Goal: Transaction & Acquisition: Purchase product/service

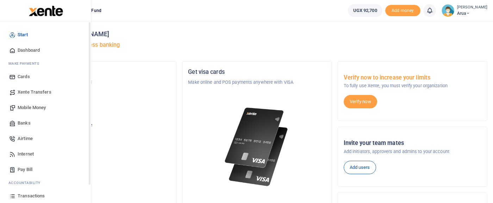
click at [32, 104] on span "Mobile Money" at bounding box center [32, 107] width 28 height 7
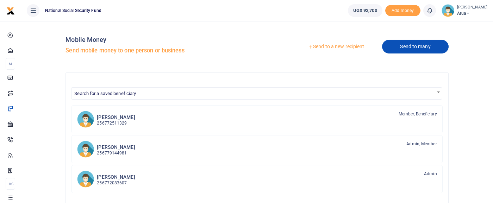
click at [409, 50] on link "Send to many" at bounding box center [415, 47] width 66 height 14
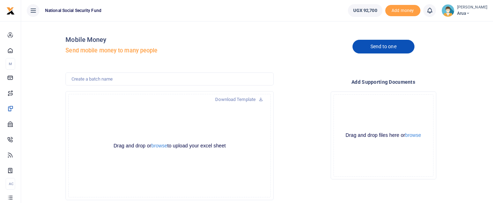
click at [379, 49] on link "Send to one" at bounding box center [384, 47] width 62 height 14
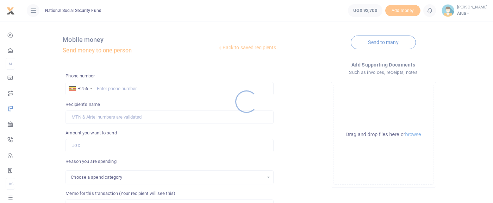
click at [109, 86] on div at bounding box center [246, 101] width 493 height 203
select select
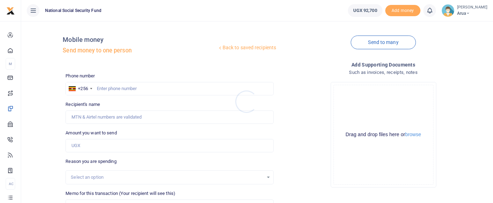
click at [112, 90] on div at bounding box center [246, 101] width 493 height 203
click at [111, 90] on input "text" at bounding box center [170, 88] width 208 height 13
type input "786263341"
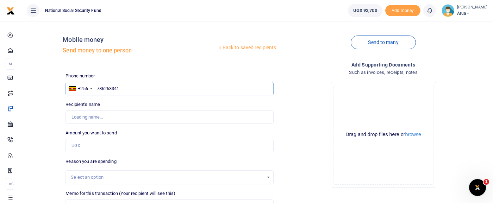
type input "[PERSON_NAME]"
type input "786263341"
click at [94, 147] on input "Amount you want to send" at bounding box center [170, 145] width 208 height 13
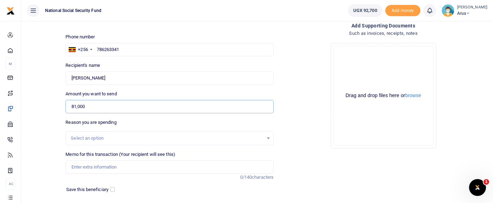
scroll to position [78, 0]
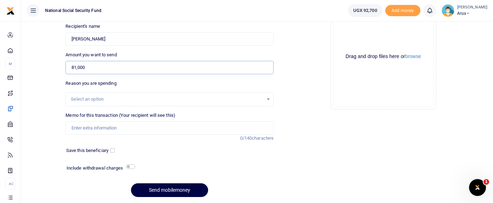
type input "81,000"
click at [131, 165] on input "checkbox" at bounding box center [130, 167] width 9 height 5
checkbox input "true"
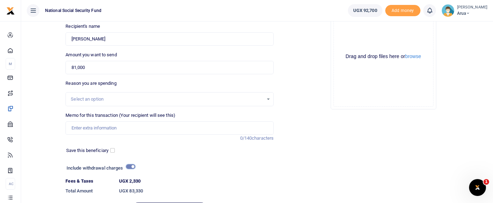
scroll to position [117, 0]
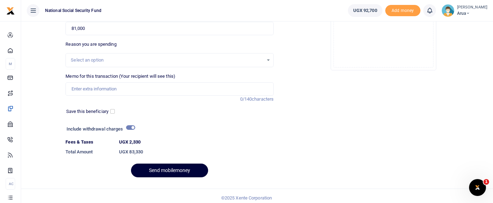
click at [174, 170] on button "Send mobilemoney" at bounding box center [169, 171] width 77 height 14
type input "Office parking"
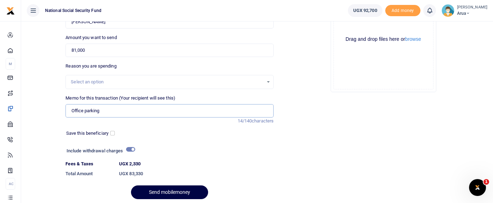
scroll to position [78, 0]
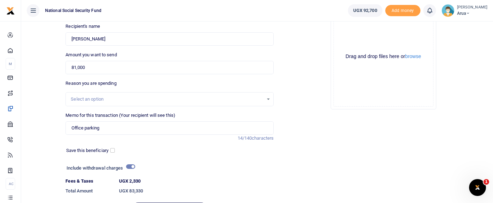
click at [119, 100] on div "Select an option" at bounding box center [167, 99] width 193 height 7
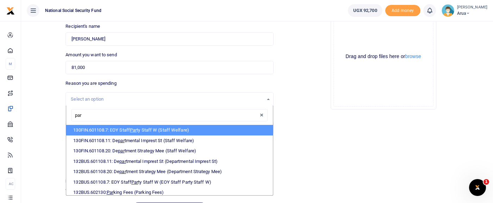
type input "park"
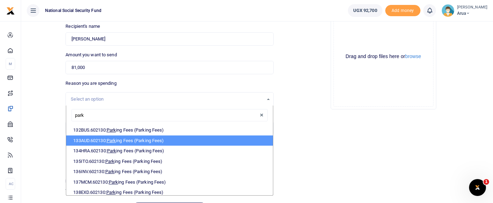
click at [150, 141] on li "133AUD.602130: Park ing Fees (Parking Fees)" at bounding box center [169, 141] width 207 height 11
select select "340"
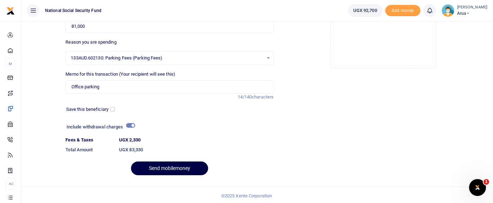
scroll to position [120, 0]
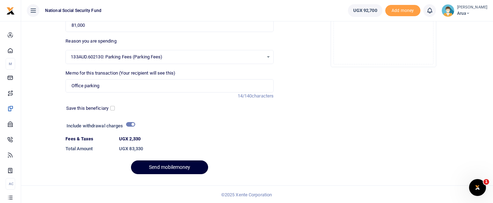
click at [157, 166] on button "Send mobilemoney" at bounding box center [169, 168] width 77 height 14
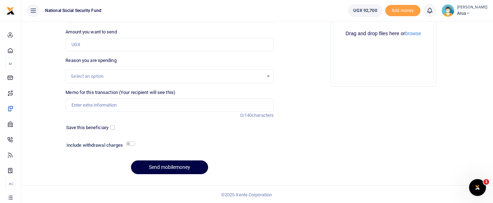
click at [60, 171] on div "Back to saved recipients Mobile money Send money to one person Send to many Pho…" at bounding box center [257, 53] width 466 height 254
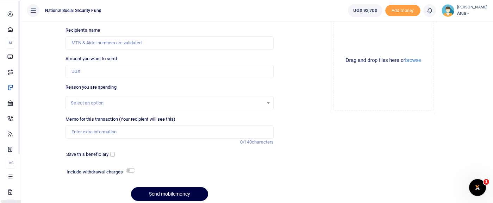
scroll to position [62, 0]
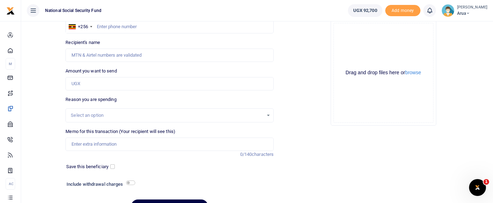
click at [36, 97] on div "Back to saved recipients Mobile money Send money to one person Send to many Pho…" at bounding box center [257, 92] width 466 height 254
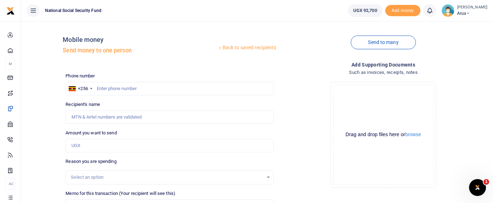
scroll to position [0, 0]
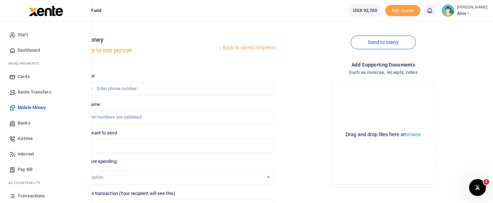
click at [32, 105] on span "Mobile Money" at bounding box center [32, 107] width 28 height 7
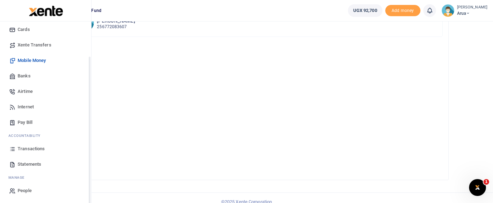
scroll to position [48, 0]
click at [38, 146] on span "Transactions" at bounding box center [31, 148] width 27 height 7
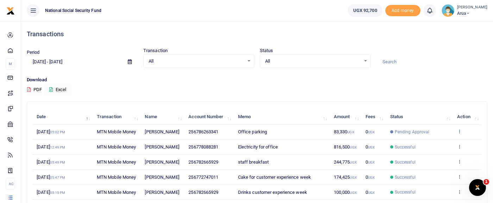
click at [458, 134] on icon at bounding box center [459, 131] width 5 height 5
click at [435, 151] on link "View details" at bounding box center [434, 154] width 56 height 10
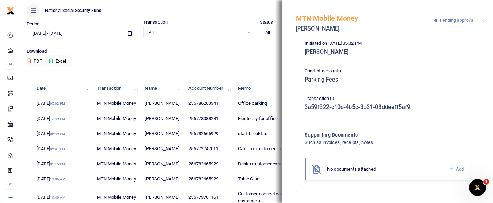
scroll to position [39, 0]
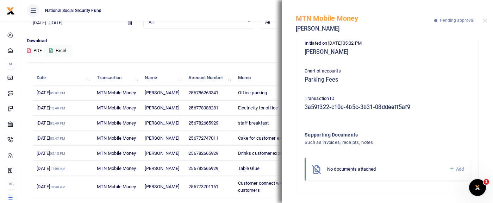
click at [456, 169] on span "Add" at bounding box center [460, 169] width 8 height 5
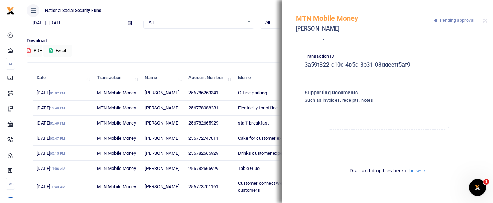
scroll to position [199, 0]
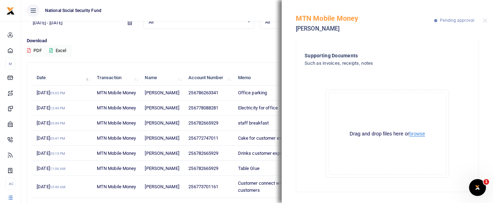
click at [417, 132] on button "browse" at bounding box center [417, 133] width 16 height 5
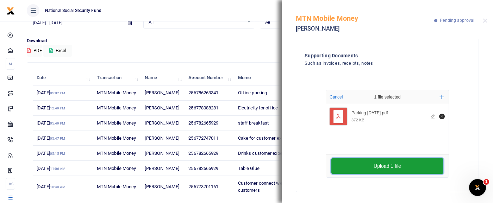
click at [405, 167] on button "Upload 1 file" at bounding box center [388, 167] width 112 height 16
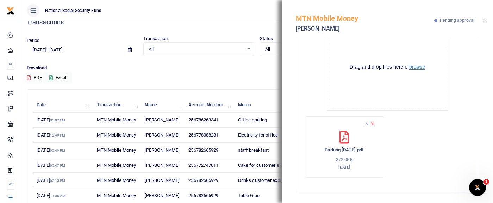
scroll to position [0, 0]
